Goal: Task Accomplishment & Management: Manage account settings

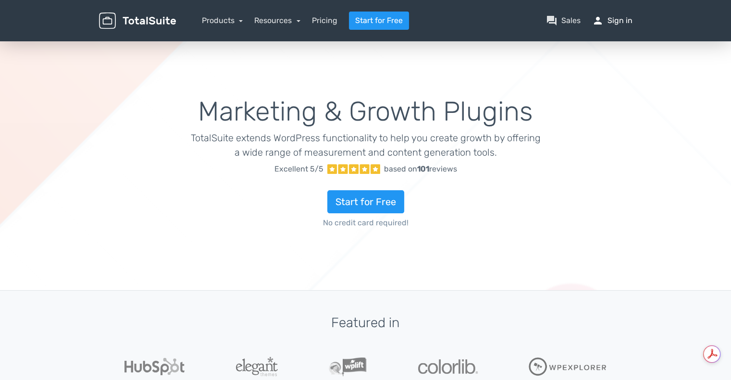
click at [619, 20] on link "person Sign in" at bounding box center [612, 21] width 40 height 12
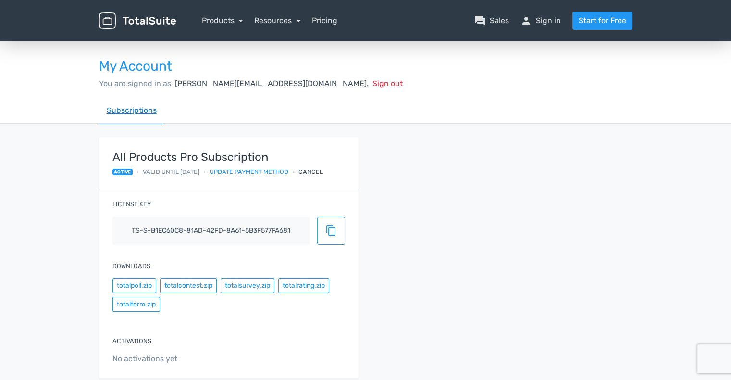
click at [147, 113] on link "Subscriptions" at bounding box center [131, 110] width 65 height 27
click at [323, 173] on div "Cancel" at bounding box center [311, 171] width 25 height 9
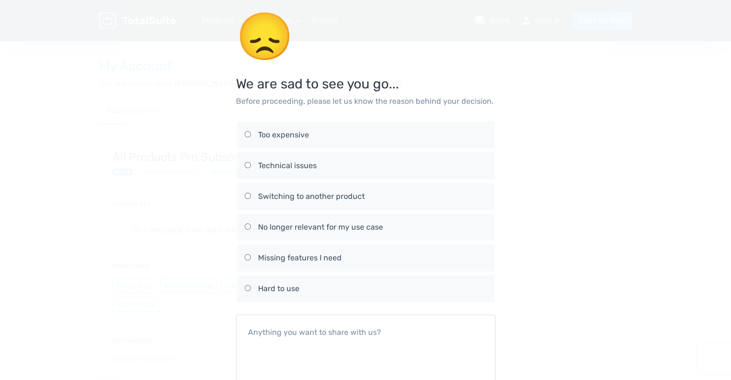
click at [592, 71] on div "😞 We are sad to see you go... Before proceeding, please let us know the reason …" at bounding box center [366, 223] width 548 height 446
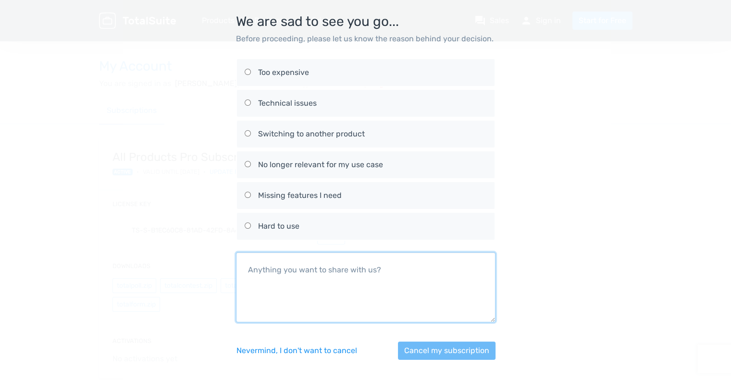
click at [275, 273] on textarea at bounding box center [366, 287] width 260 height 70
type textarea "I never knowingly signed up for this"
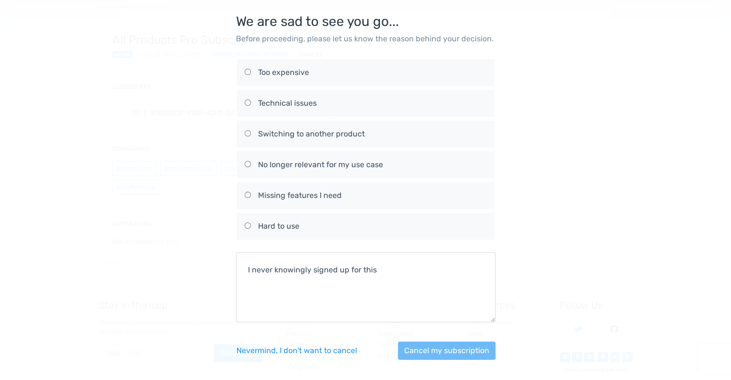
scroll to position [117, 0]
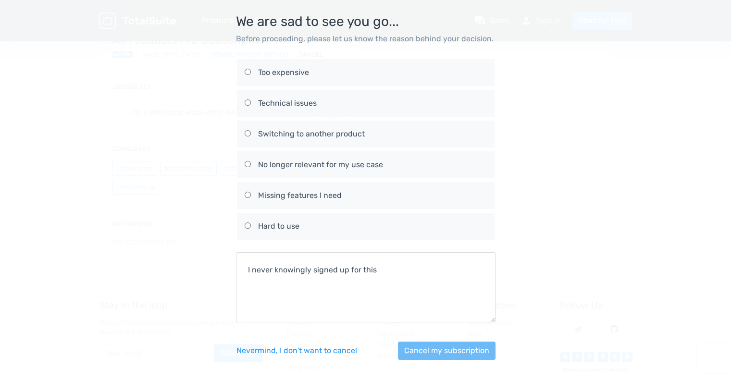
click at [246, 162] on input "No longer relevant for my use case" at bounding box center [248, 164] width 6 height 6
radio input "true"
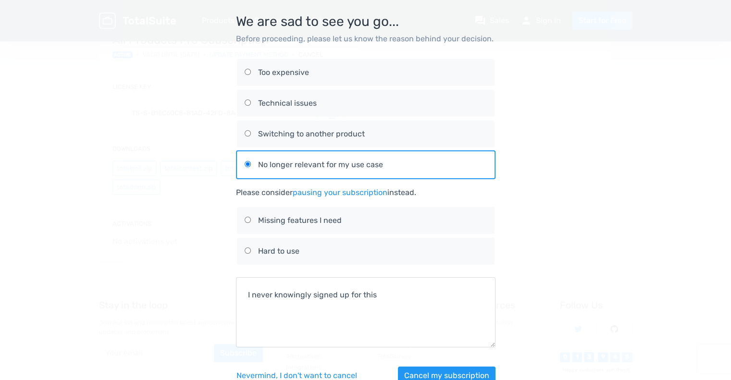
scroll to position [88, 0]
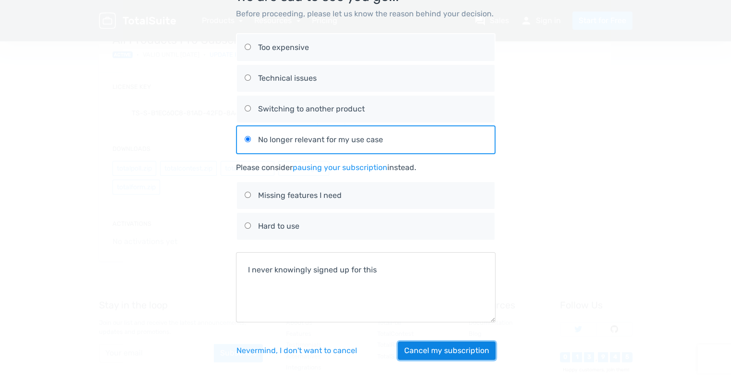
click at [429, 346] on button "Cancel my subscription" at bounding box center [447, 351] width 98 height 18
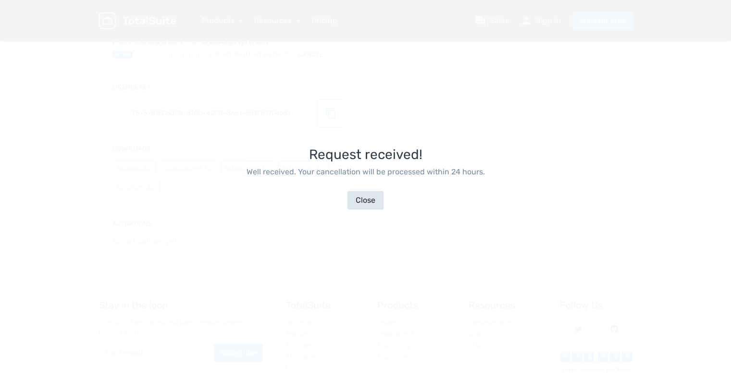
scroll to position [23, 0]
click at [371, 209] on button "Close" at bounding box center [366, 200] width 36 height 18
